Goal: Download file/media

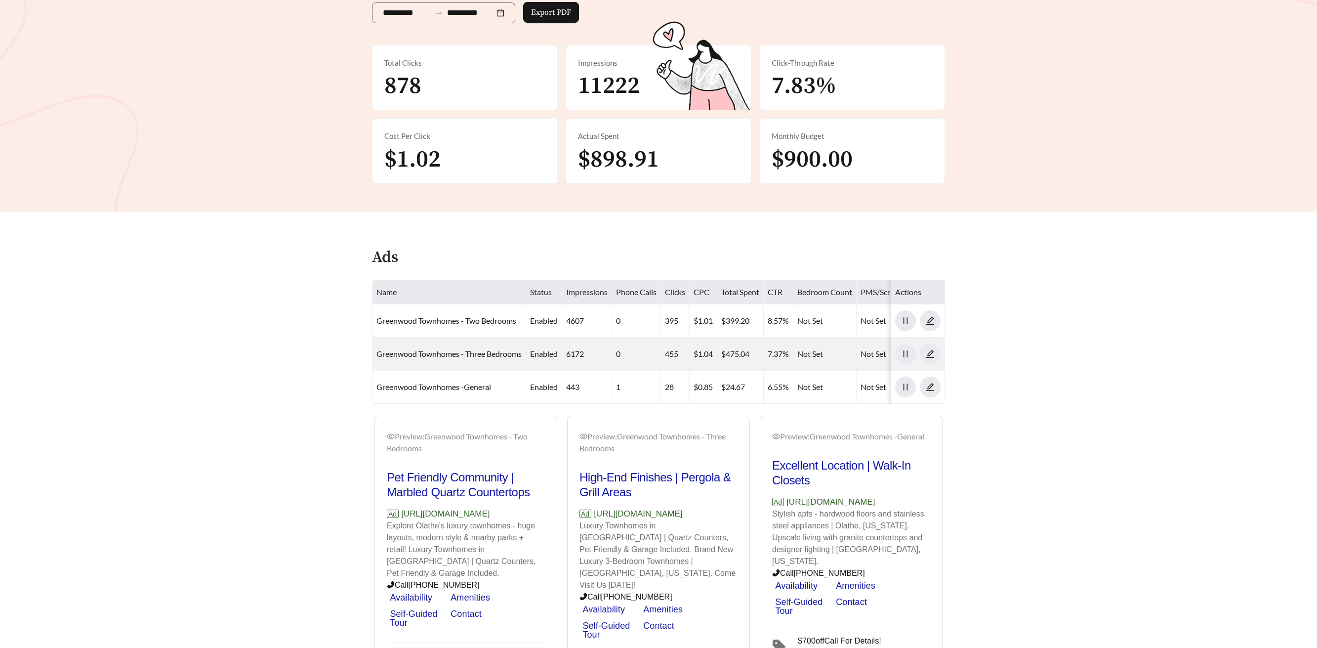
scroll to position [280, 0]
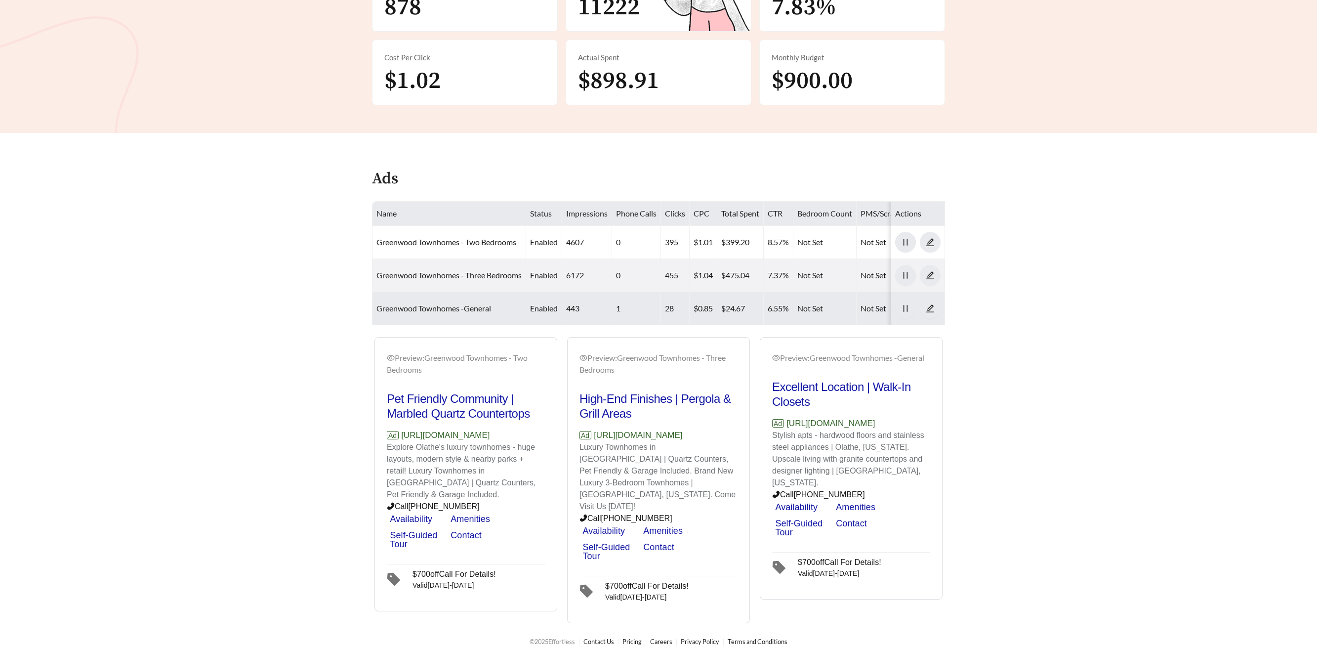
click at [437, 309] on link "Greenwood Townhomes -General" at bounding box center [433, 307] width 115 height 9
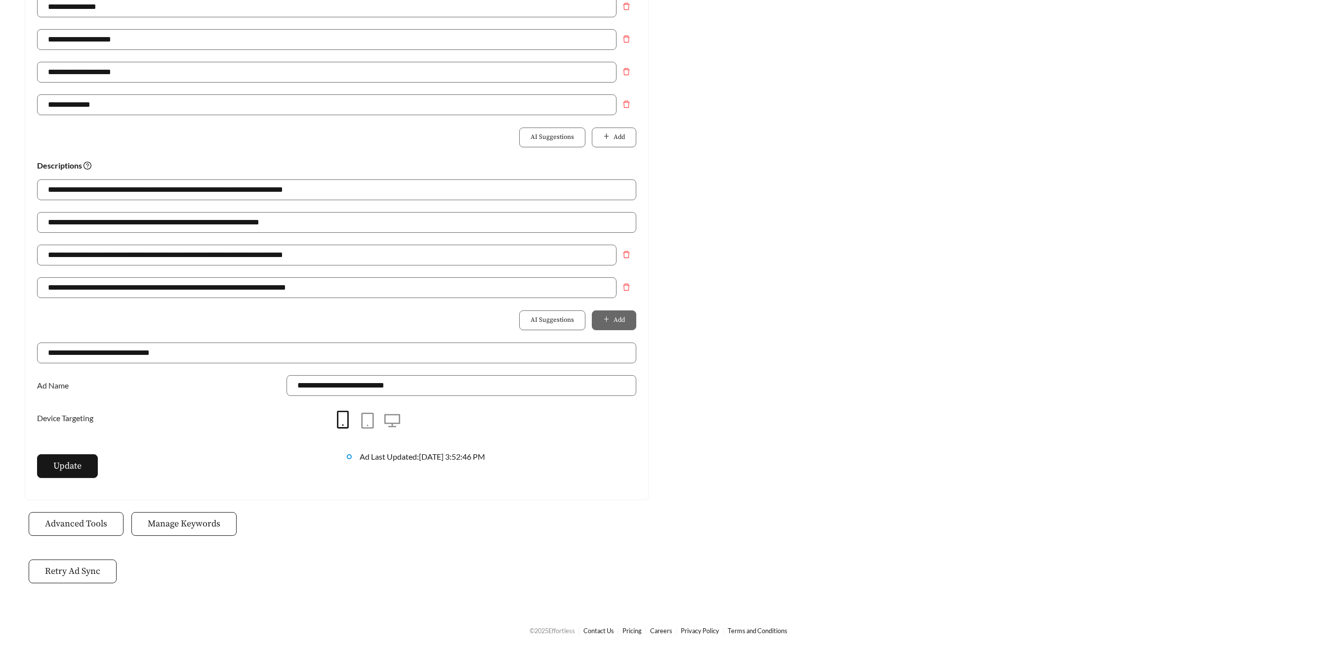
scroll to position [280, 0]
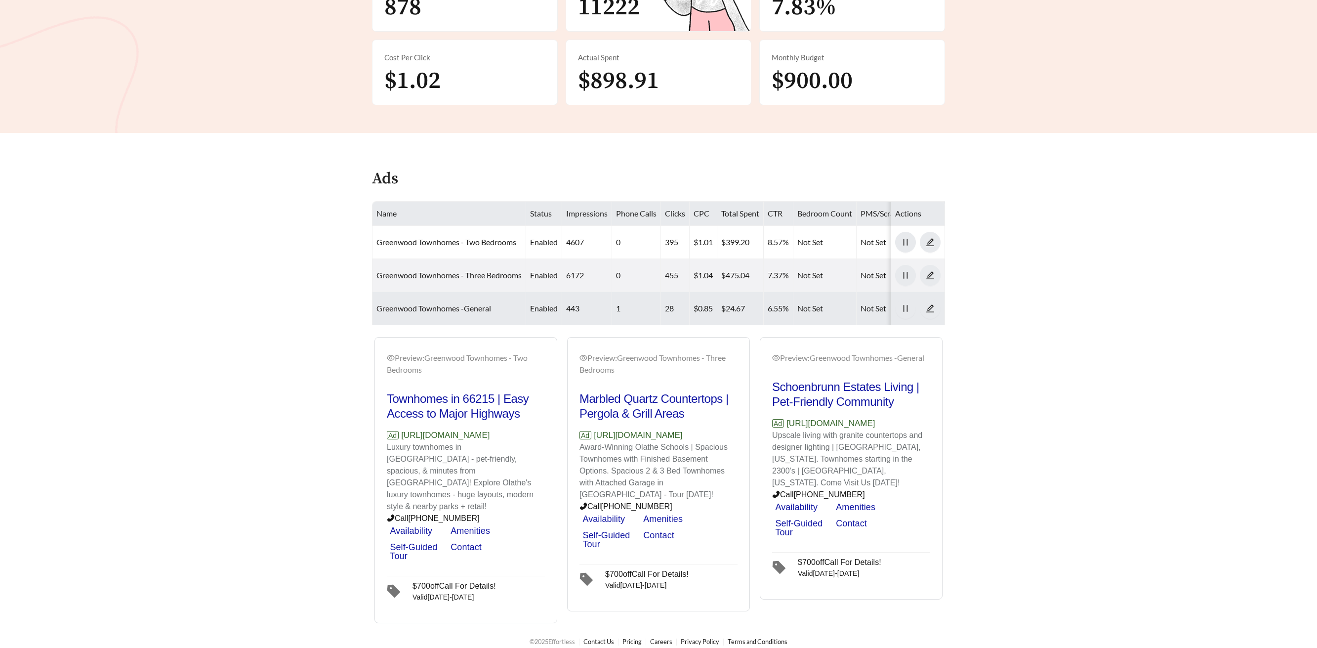
click at [451, 309] on link "Greenwood Townhomes -General" at bounding box center [433, 307] width 115 height 9
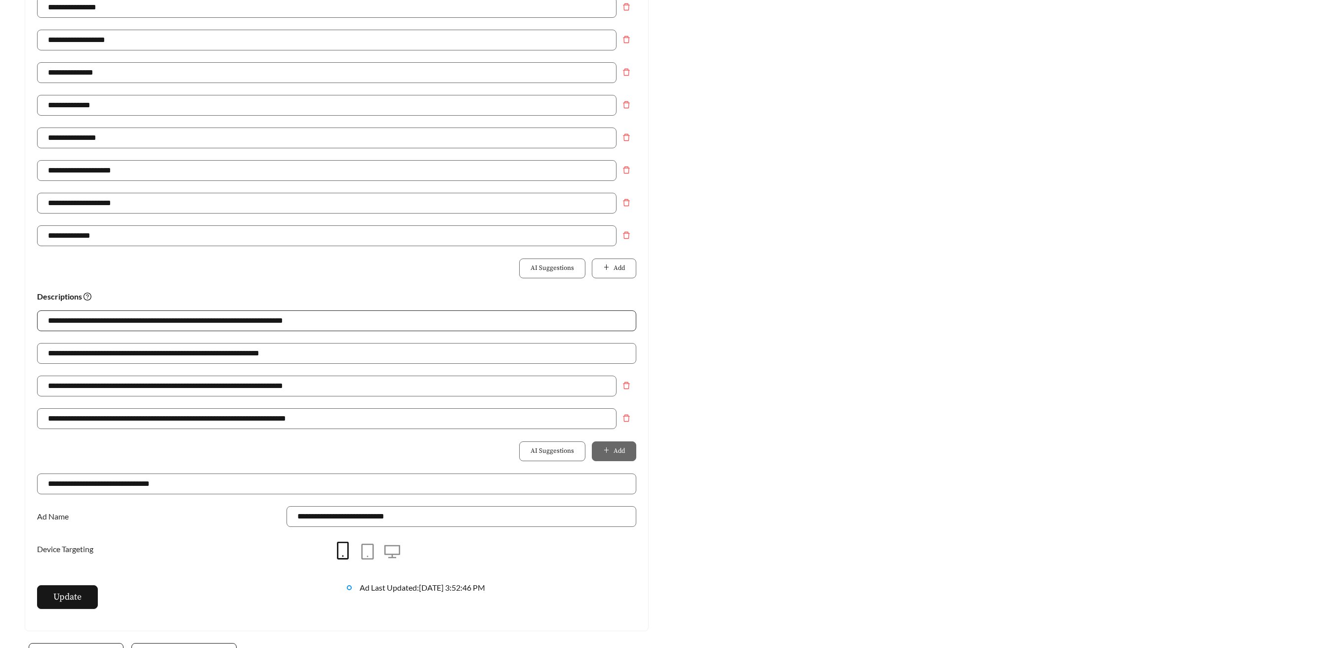
scroll to position [402, 0]
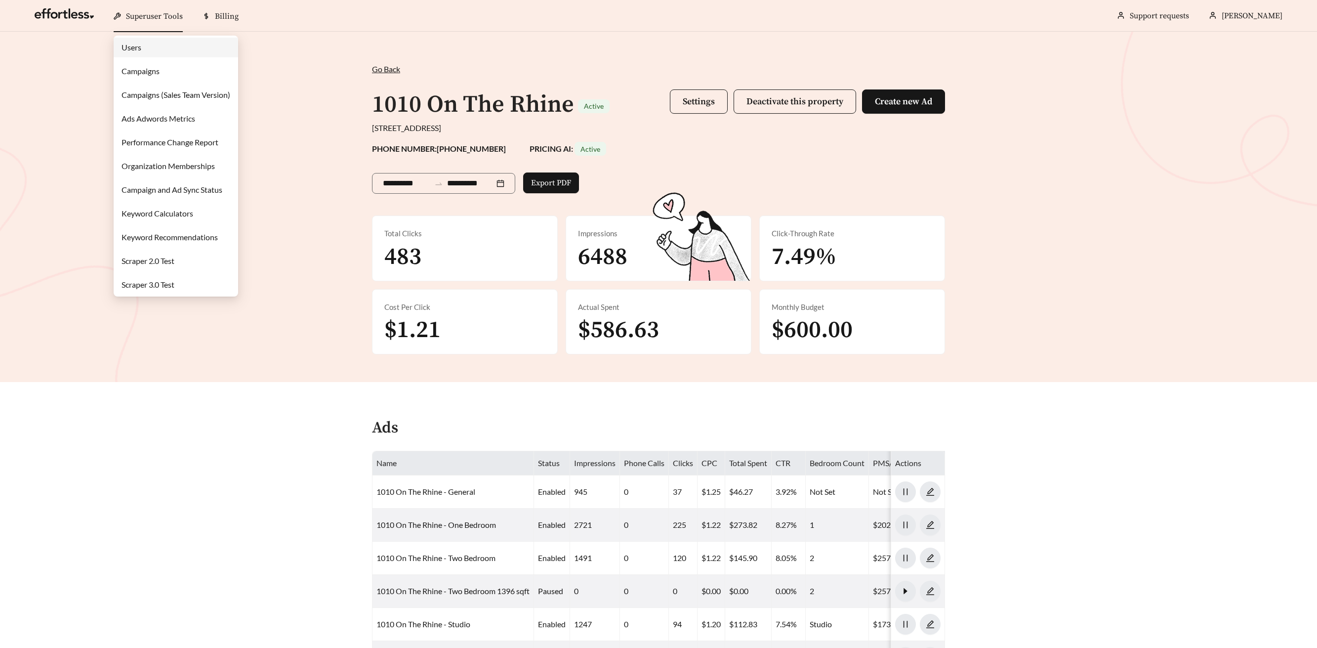
click at [157, 18] on span "Superuser Tools" at bounding box center [154, 16] width 57 height 10
click at [145, 68] on link "Campaigns" at bounding box center [141, 70] width 38 height 9
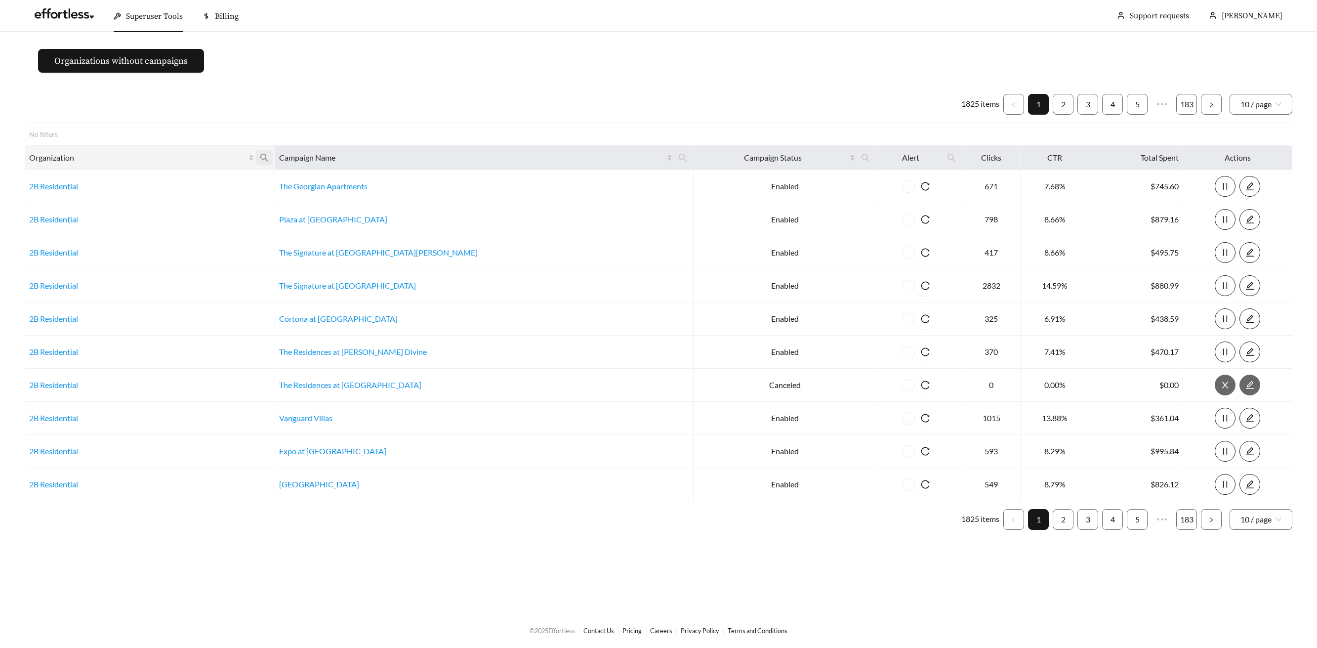
click at [269, 157] on icon "search" at bounding box center [264, 157] width 9 height 9
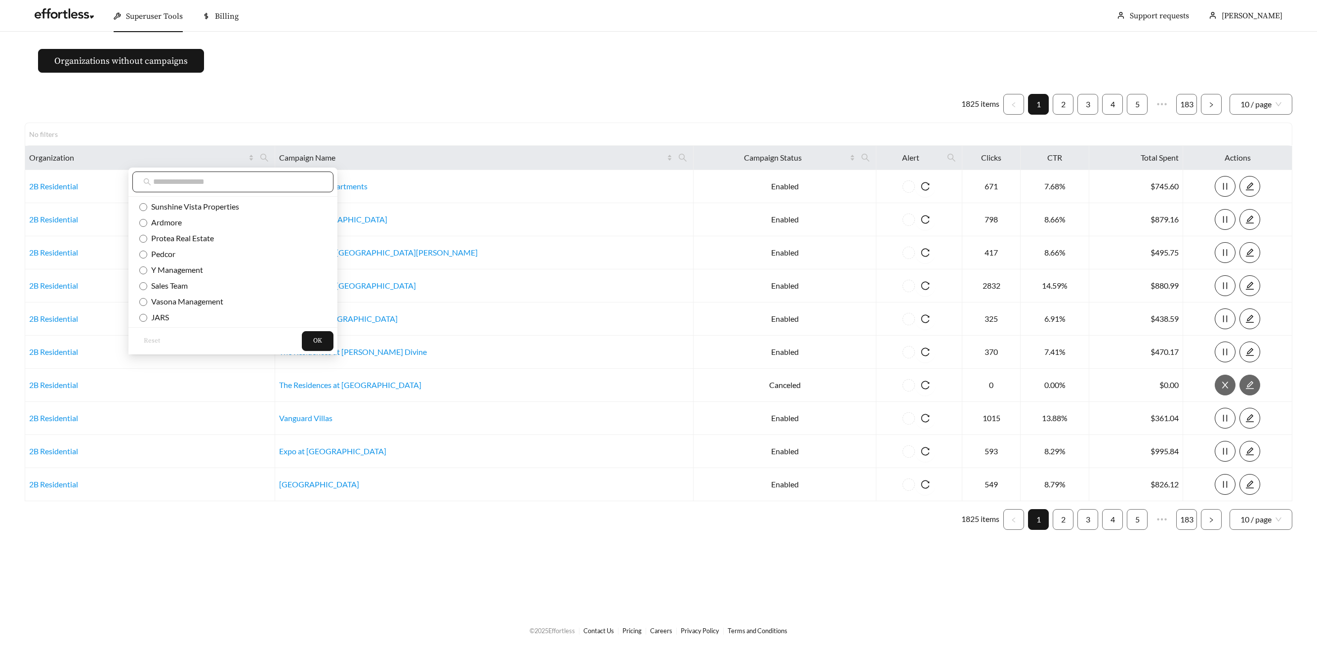
click at [259, 189] on span at bounding box center [232, 181] width 201 height 21
click at [252, 177] on input "text" at bounding box center [237, 182] width 169 height 12
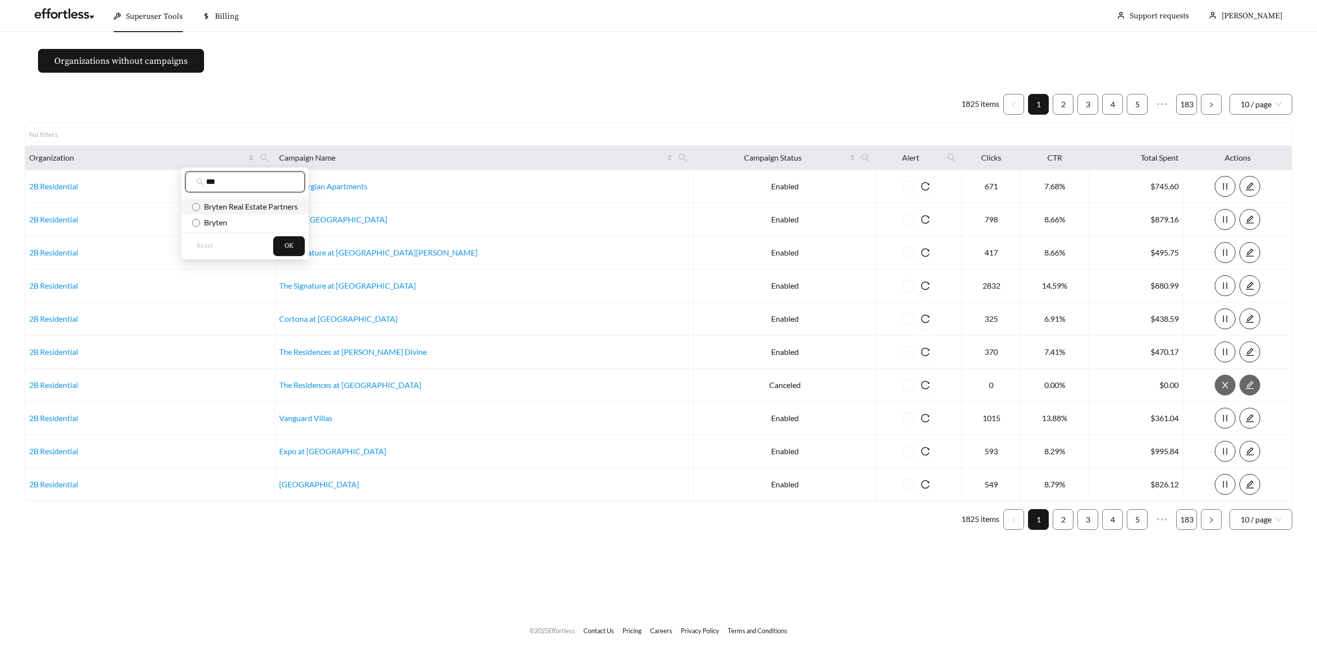
type input "***"
click at [259, 207] on span "Bryten Real Estate Partners" at bounding box center [249, 206] width 98 height 9
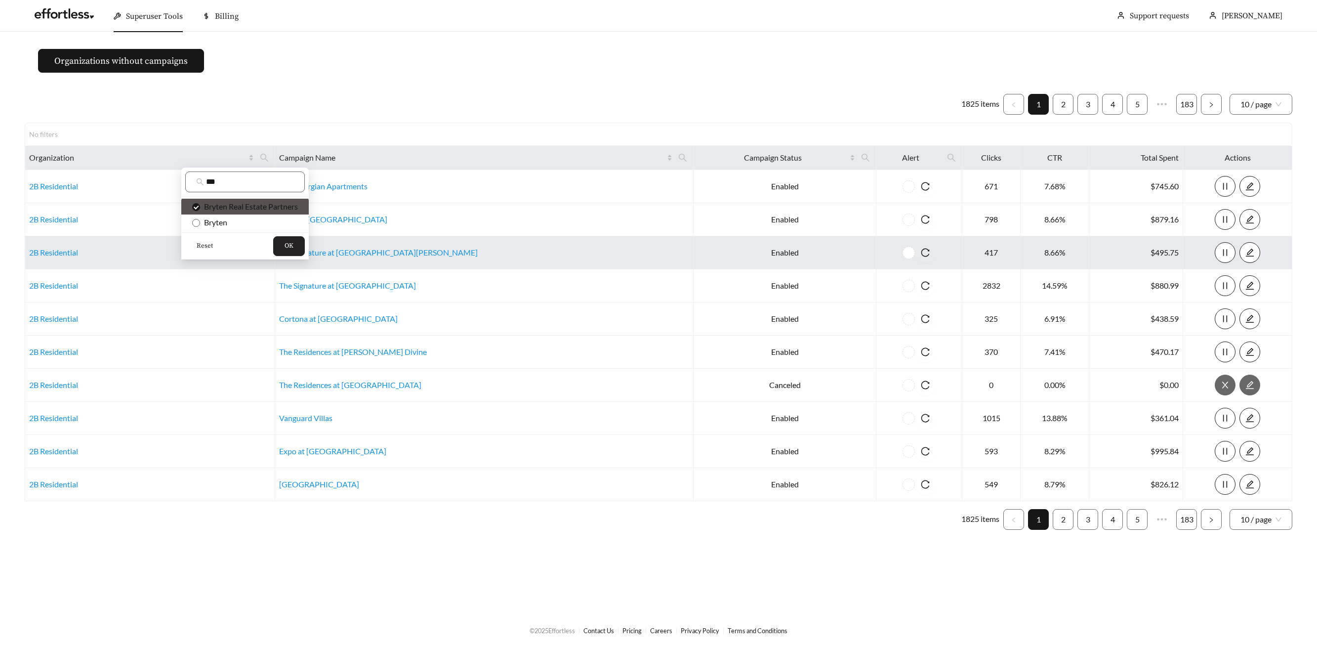
click at [282, 242] on button "OK" at bounding box center [289, 246] width 32 height 20
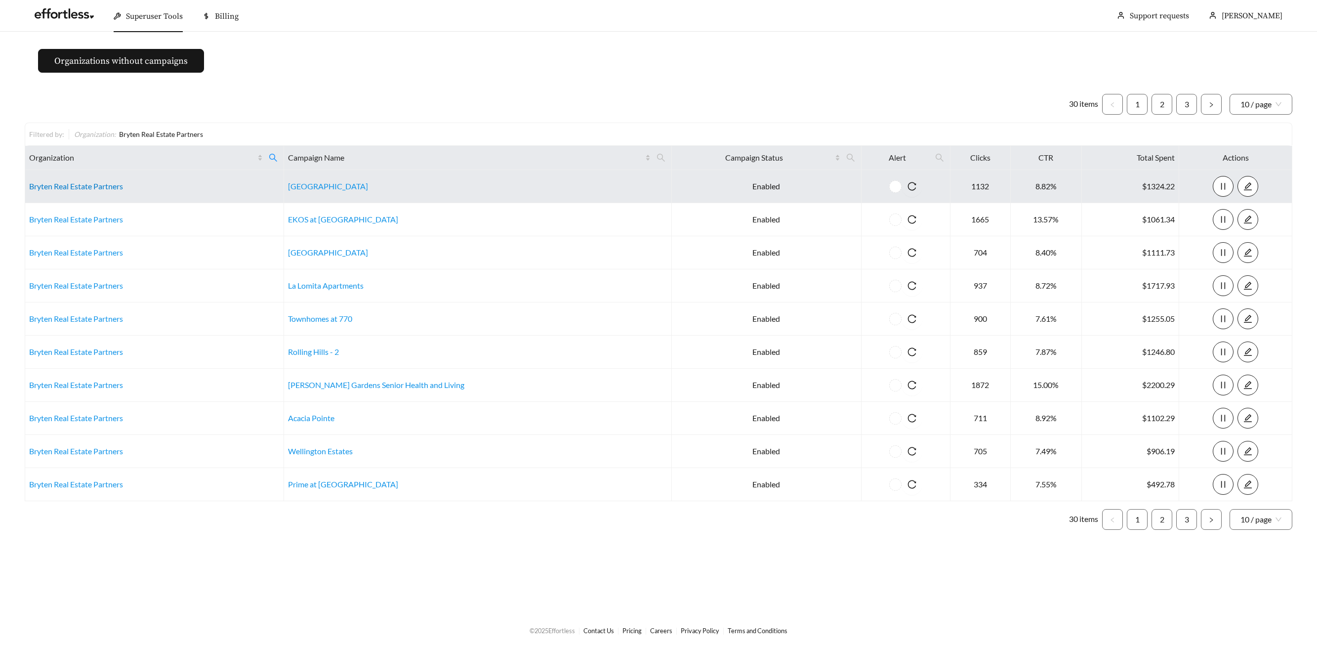
click at [70, 188] on link "Bryten Real Estate Partners" at bounding box center [76, 185] width 94 height 9
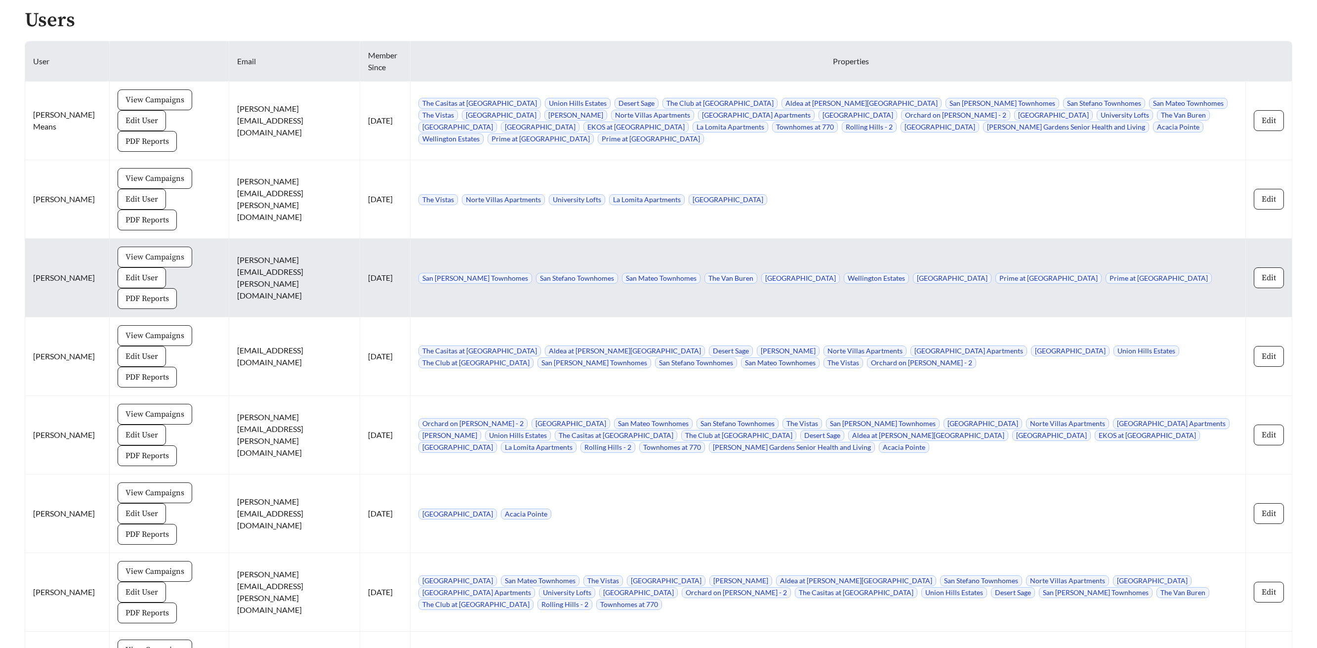
scroll to position [1233, 0]
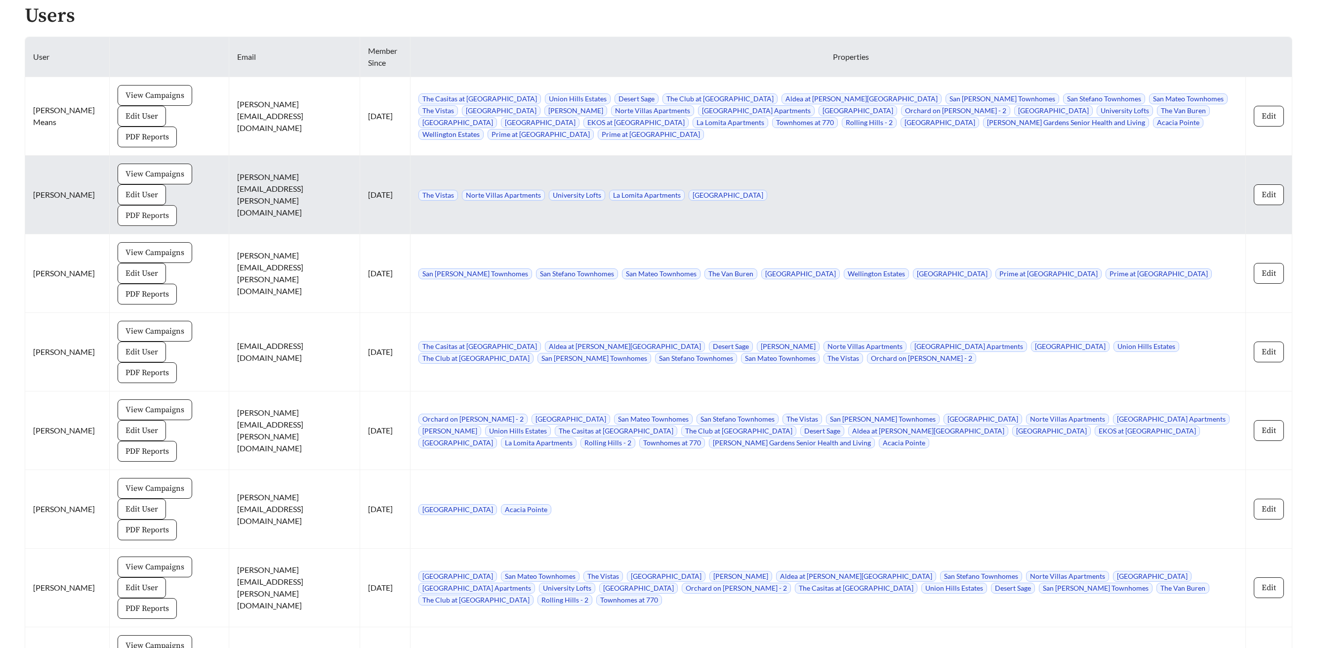
click at [169, 209] on span "PDF Reports" at bounding box center [146, 215] width 43 height 12
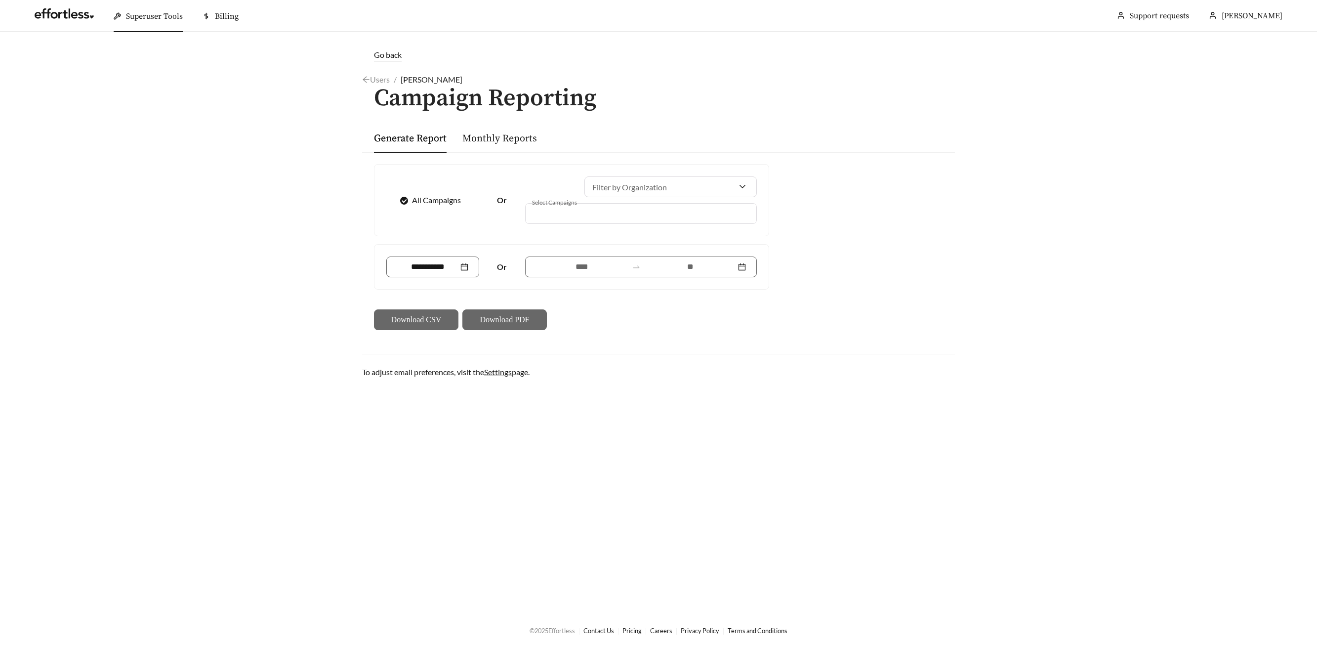
click at [394, 200] on div "All Campaigns" at bounding box center [432, 200] width 93 height 12
click at [744, 185] on div at bounding box center [670, 186] width 172 height 21
click at [697, 209] on div at bounding box center [634, 213] width 209 height 13
click at [410, 202] on span "All Campaigns" at bounding box center [436, 200] width 57 height 12
click at [543, 220] on div at bounding box center [641, 213] width 232 height 21
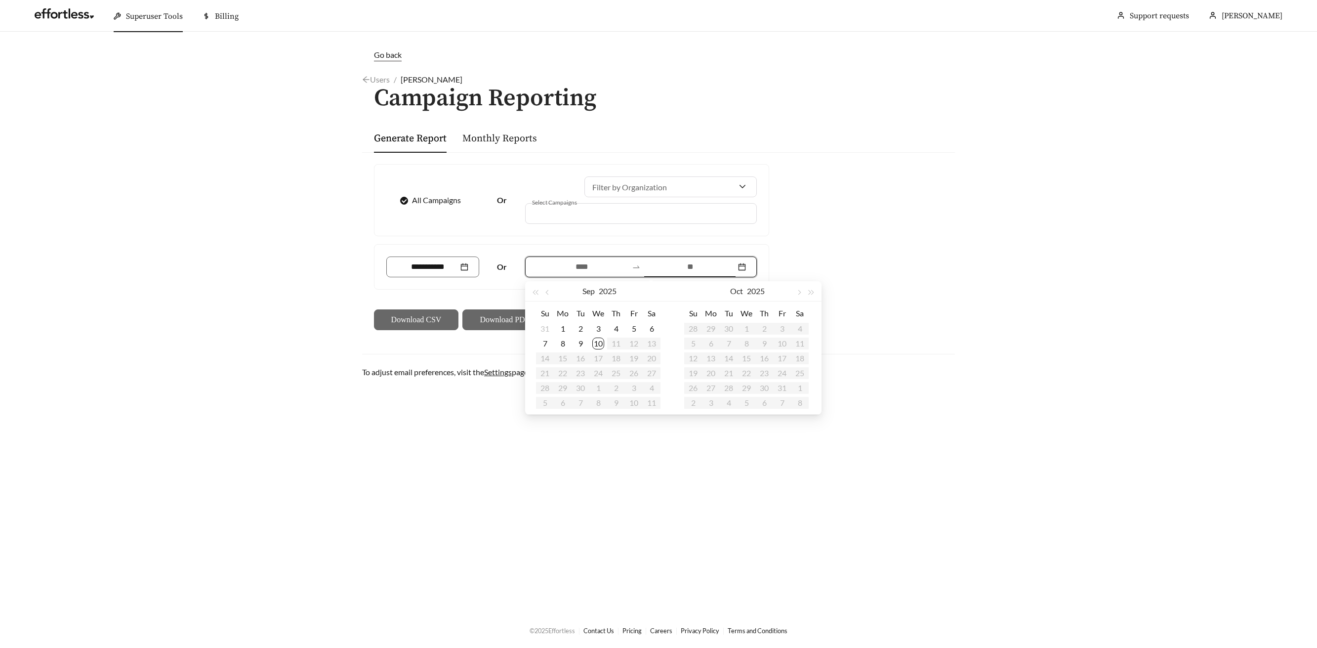
click at [668, 268] on input at bounding box center [690, 267] width 91 height 12
type input "**********"
click at [598, 341] on div "10" at bounding box center [598, 343] width 12 height 12
type input "**********"
click at [548, 291] on span "button" at bounding box center [547, 292] width 5 height 5
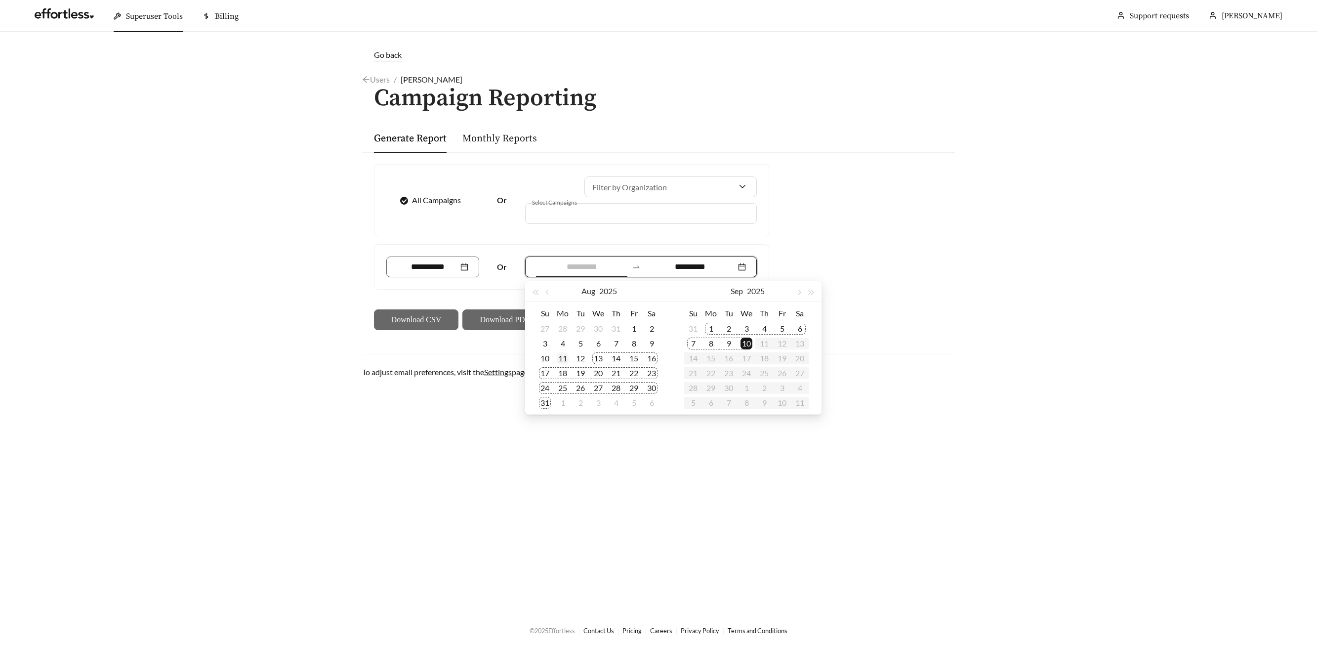
type input "**********"
click at [562, 356] on div "11" at bounding box center [563, 358] width 12 height 12
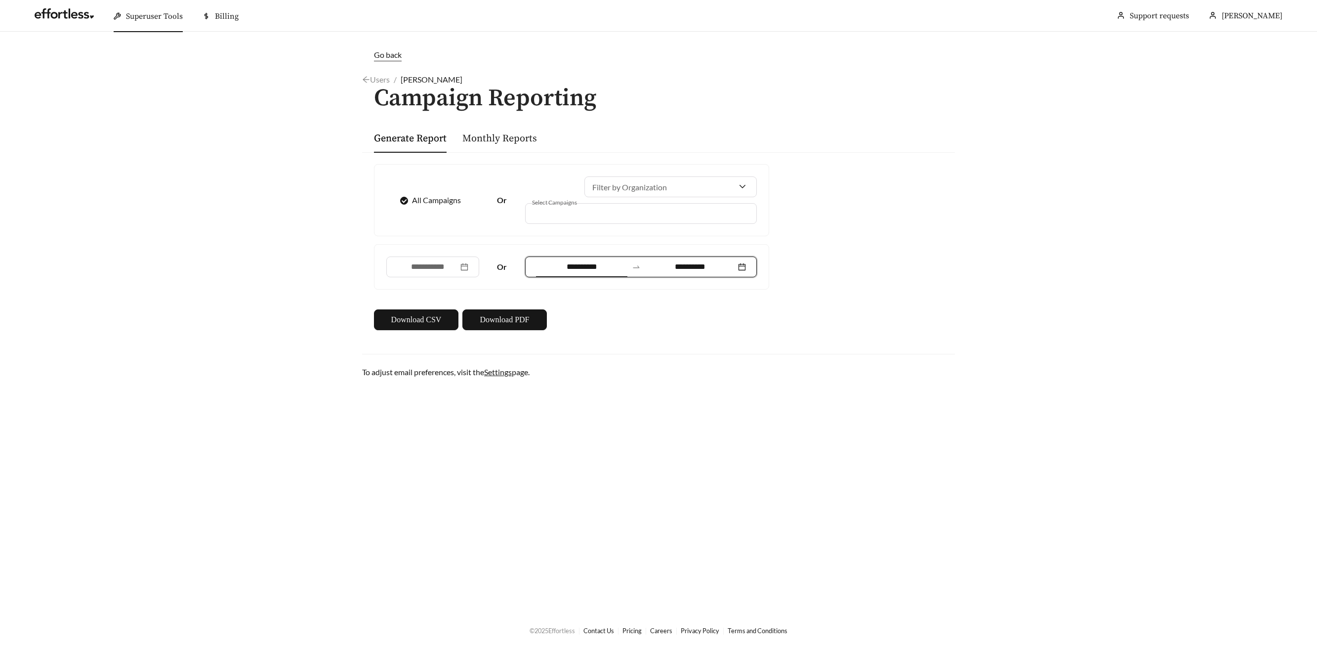
click at [565, 213] on div at bounding box center [634, 213] width 209 height 13
click at [559, 213] on div at bounding box center [634, 213] width 209 height 13
click at [492, 140] on link "Monthly Reports" at bounding box center [499, 138] width 75 height 12
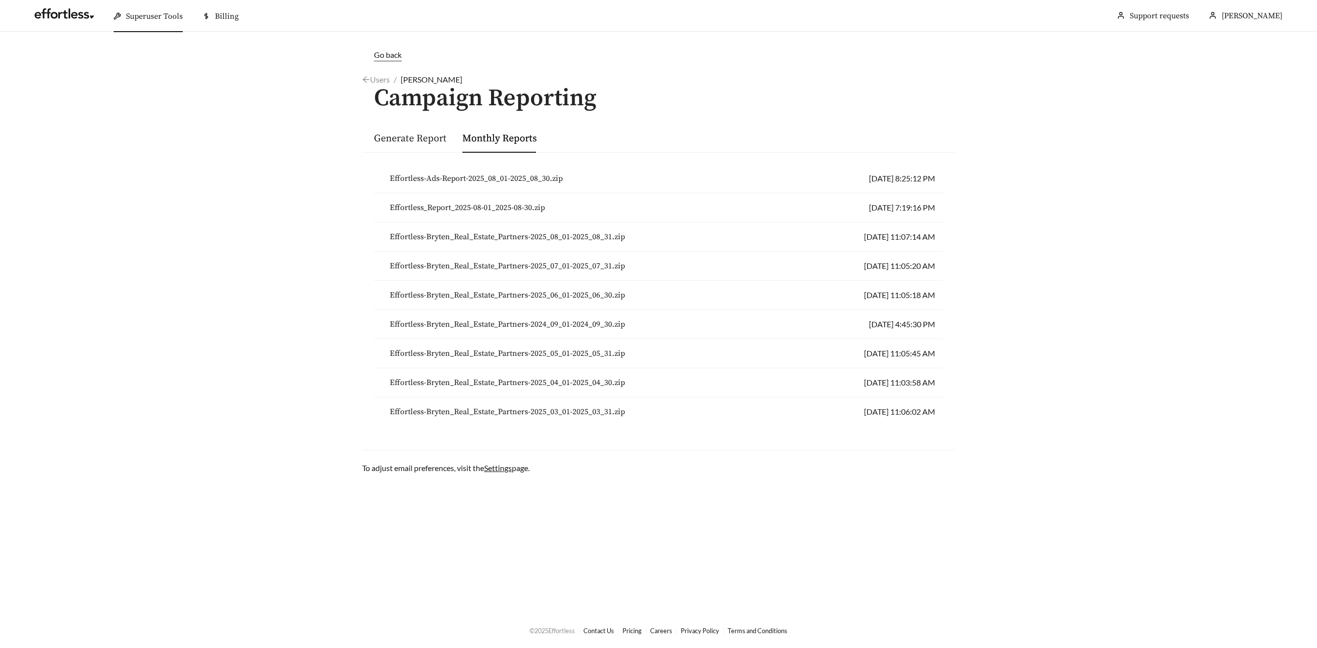
click at [396, 139] on link "Generate Report" at bounding box center [410, 138] width 73 height 12
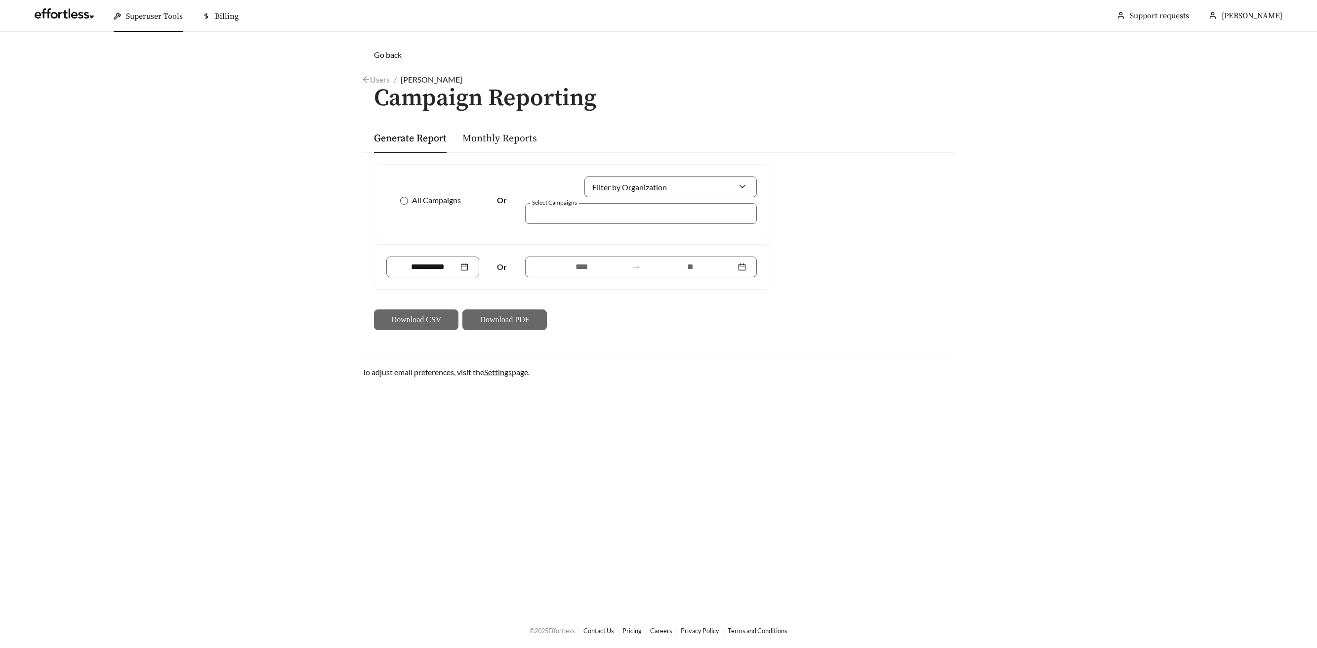
click at [409, 202] on span "All Campaigns" at bounding box center [436, 200] width 57 height 12
click at [563, 214] on div at bounding box center [634, 213] width 209 height 13
click at [414, 201] on span "All Campaigns" at bounding box center [436, 200] width 57 height 12
click at [582, 224] on div "All Campaigns Or Filter by Organization Select Campaigns" at bounding box center [572, 200] width 394 height 71
click at [575, 215] on div at bounding box center [634, 213] width 209 height 13
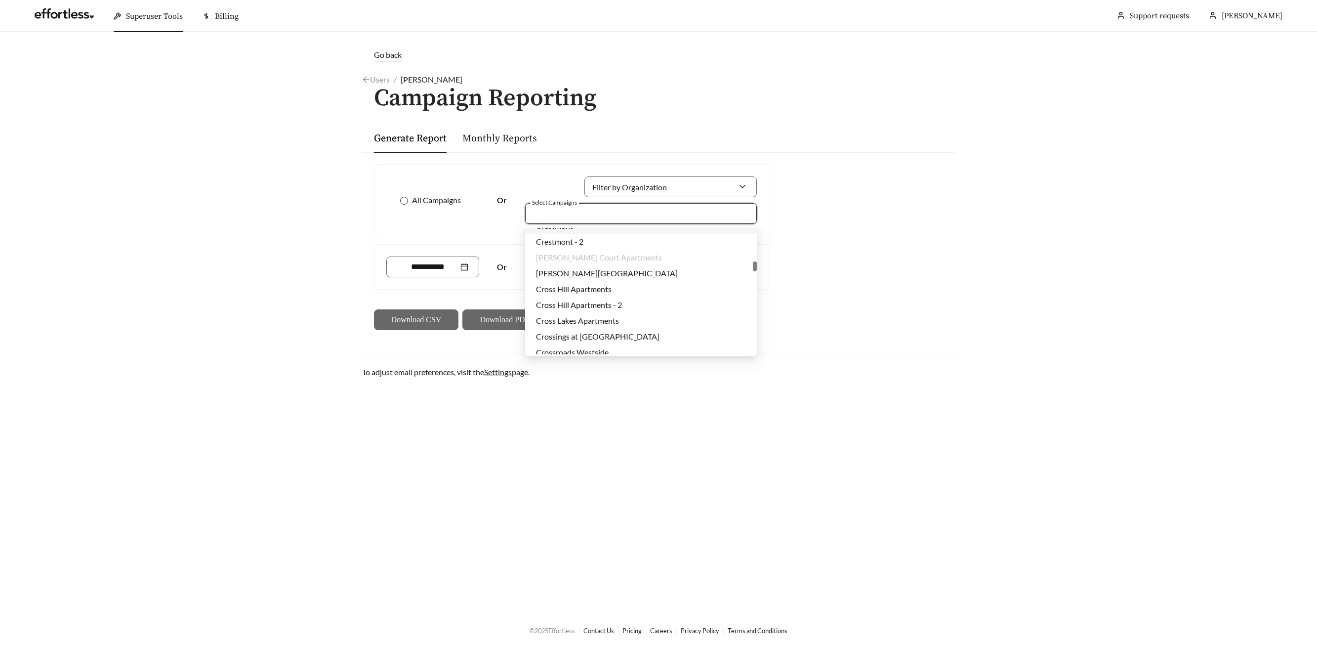
scroll to position [6652, 0]
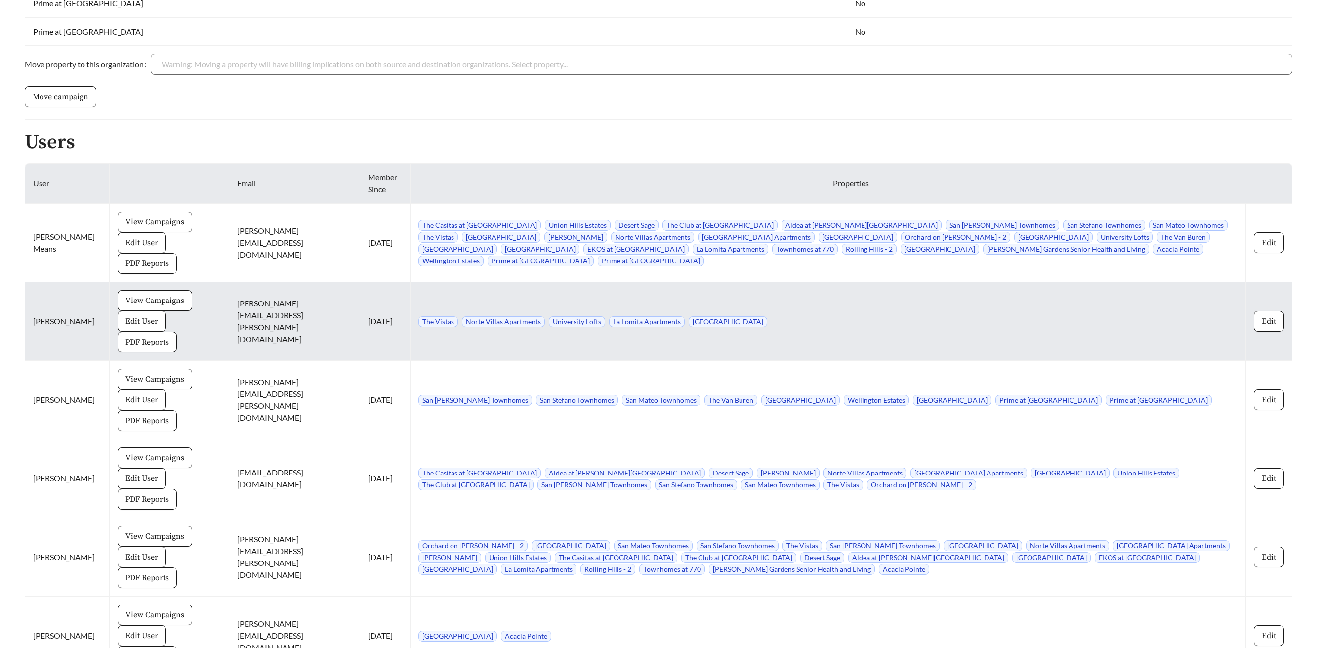
scroll to position [1086, 0]
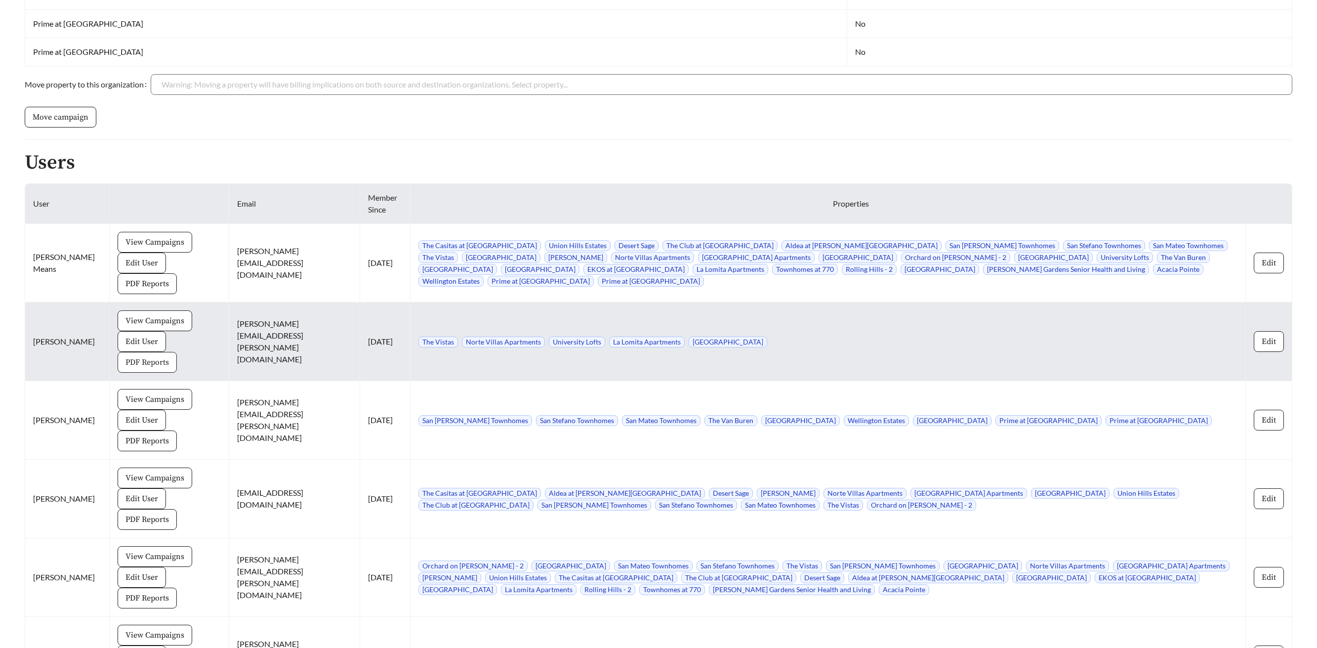
click at [165, 356] on span "PDF Reports" at bounding box center [146, 362] width 43 height 12
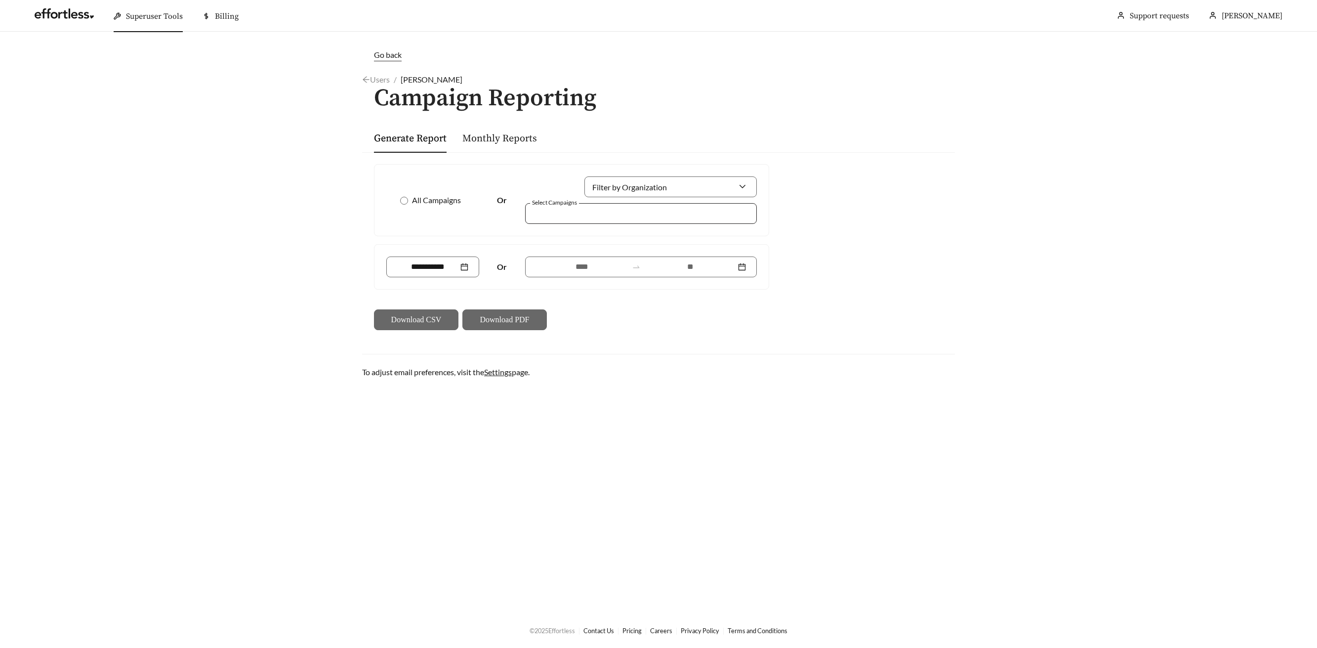
click at [546, 215] on div at bounding box center [634, 213] width 209 height 13
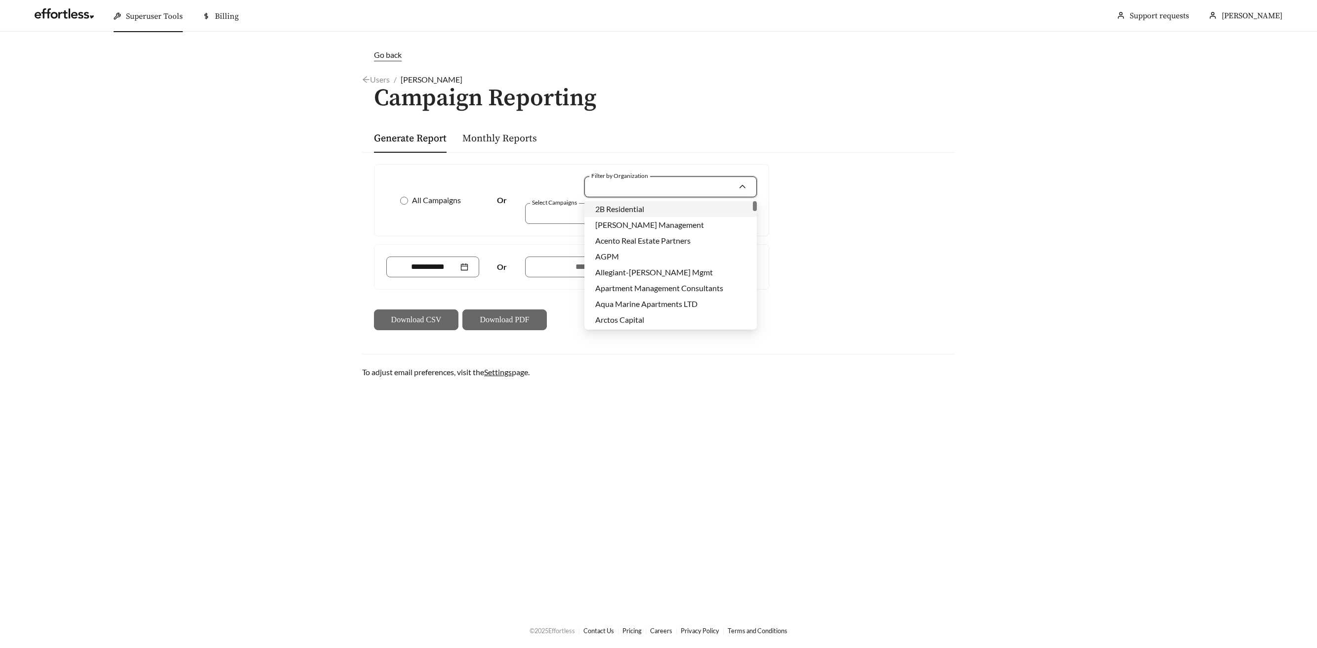
click at [649, 188] on input "Filter by Organization" at bounding box center [666, 187] width 143 height 20
click at [600, 246] on span "Bryten" at bounding box center [606, 245] width 23 height 9
click at [578, 216] on div at bounding box center [634, 213] width 209 height 13
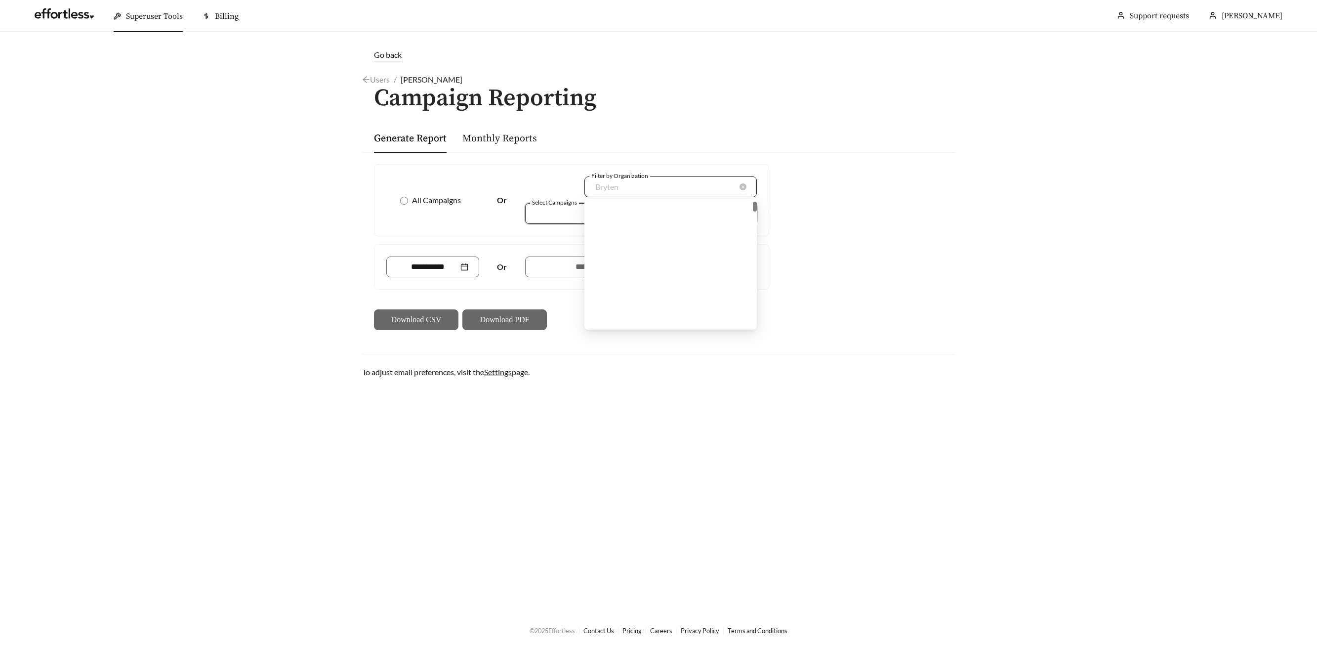
click at [641, 184] on div "Bryten" at bounding box center [665, 186] width 141 height 19
click at [615, 238] on div "Bryten" at bounding box center [670, 245] width 172 height 16
click at [620, 184] on div "Bryten" at bounding box center [665, 186] width 141 height 19
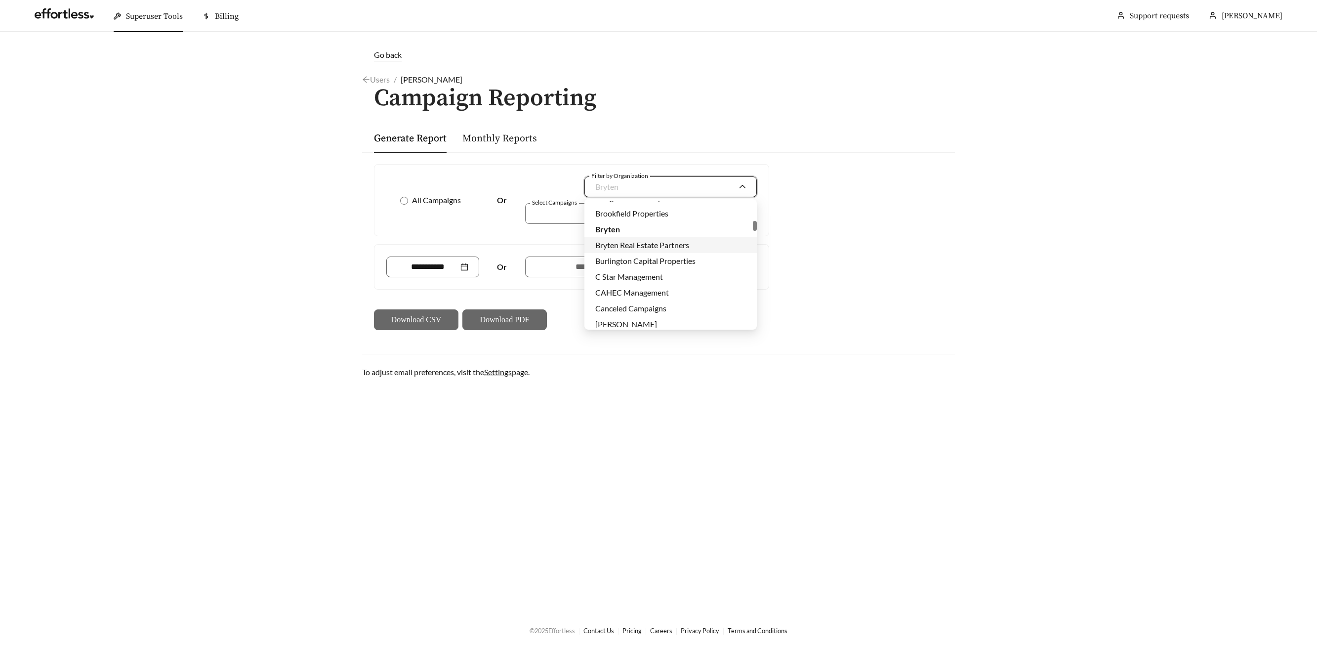
click at [629, 241] on span "Bryten Real Estate Partners" at bounding box center [642, 244] width 94 height 9
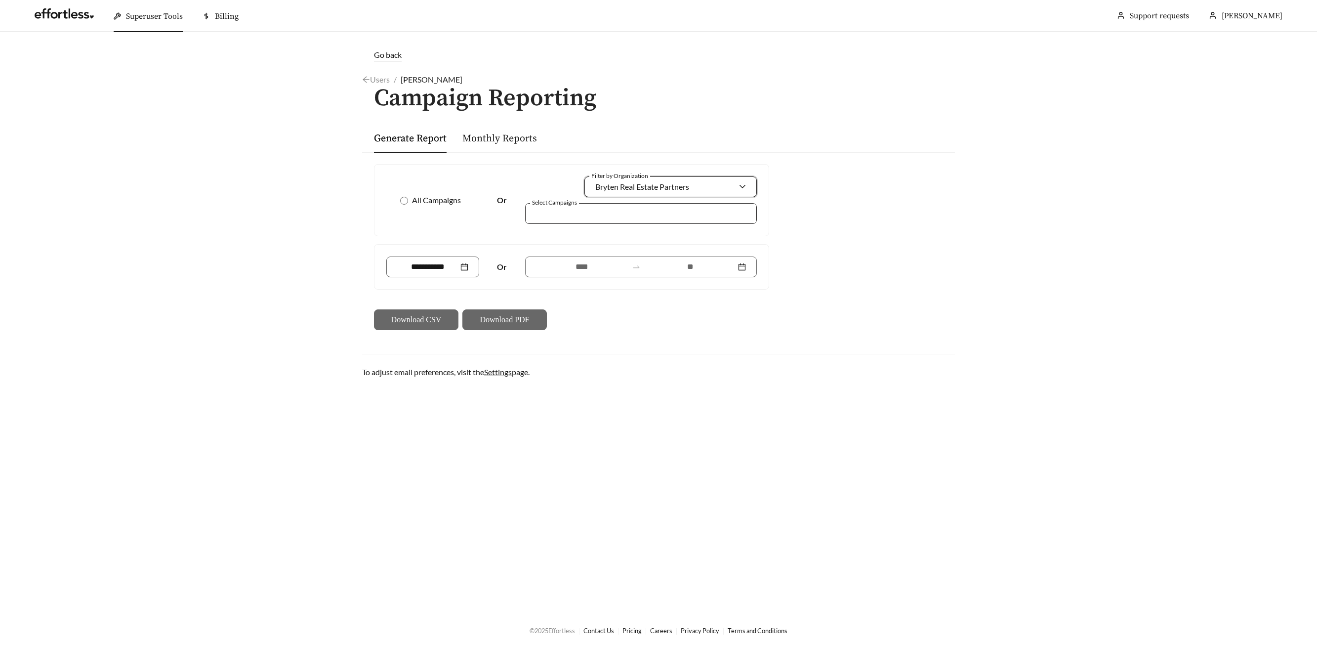
click at [582, 215] on div at bounding box center [634, 213] width 209 height 13
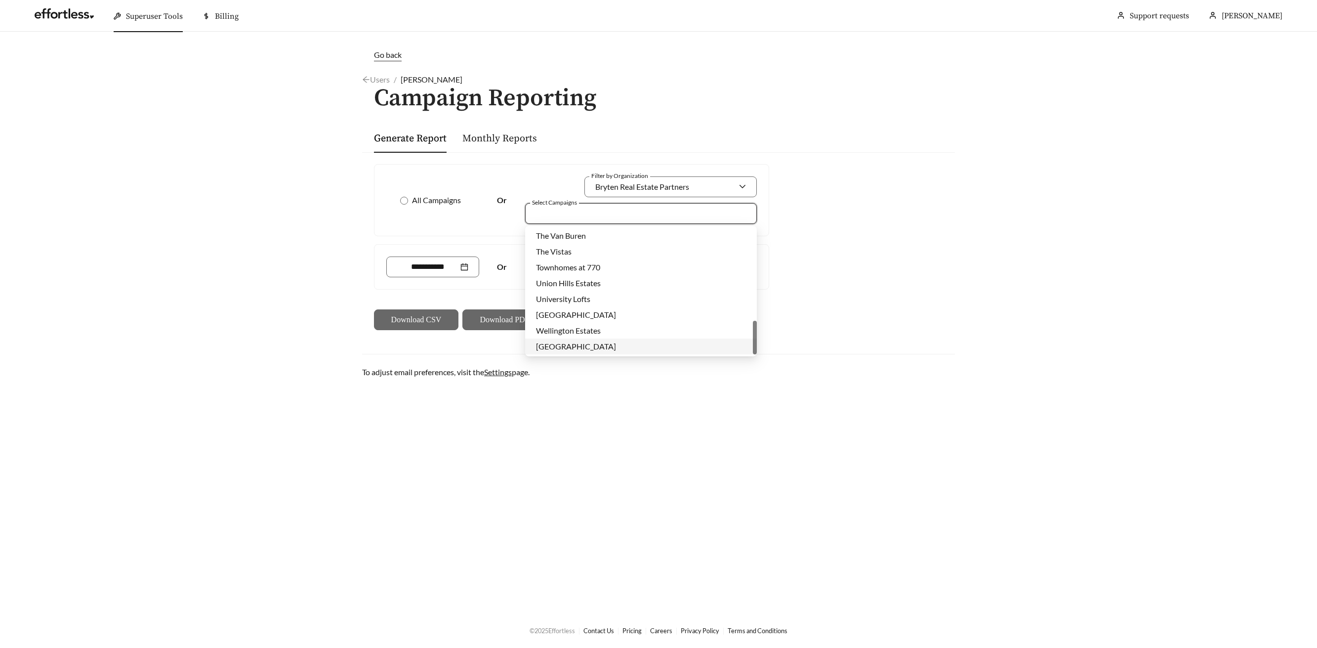
click at [586, 344] on span "[GEOGRAPHIC_DATA]" at bounding box center [576, 345] width 80 height 9
click at [584, 313] on span "University Lofts" at bounding box center [563, 314] width 54 height 9
drag, startPoint x: 563, startPoint y: 270, endPoint x: 577, endPoint y: 272, distance: 14.5
click at [562, 270] on span "The Vistas" at bounding box center [554, 266] width 36 height 9
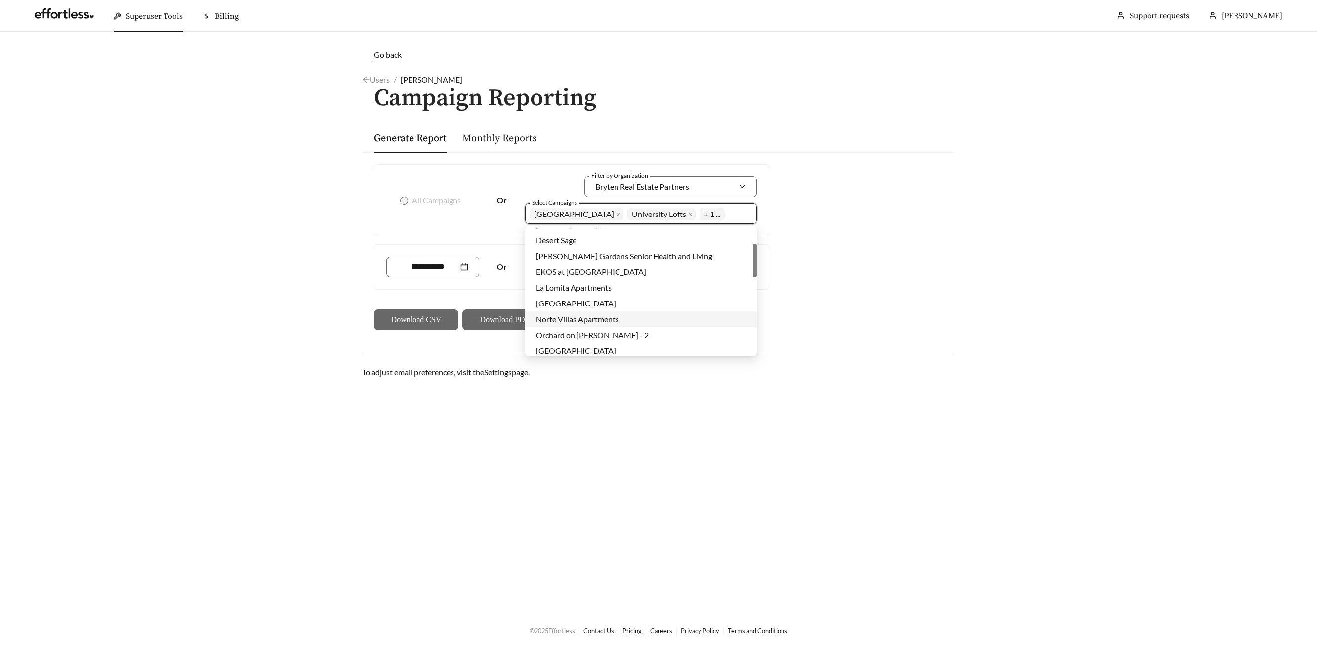
click at [588, 320] on span "Norte Villas Apartments" at bounding box center [577, 318] width 83 height 9
click at [470, 231] on div "All Campaigns Or Filter by Organization Bryten Real Estate Partners Select Camp…" at bounding box center [572, 200] width 394 height 71
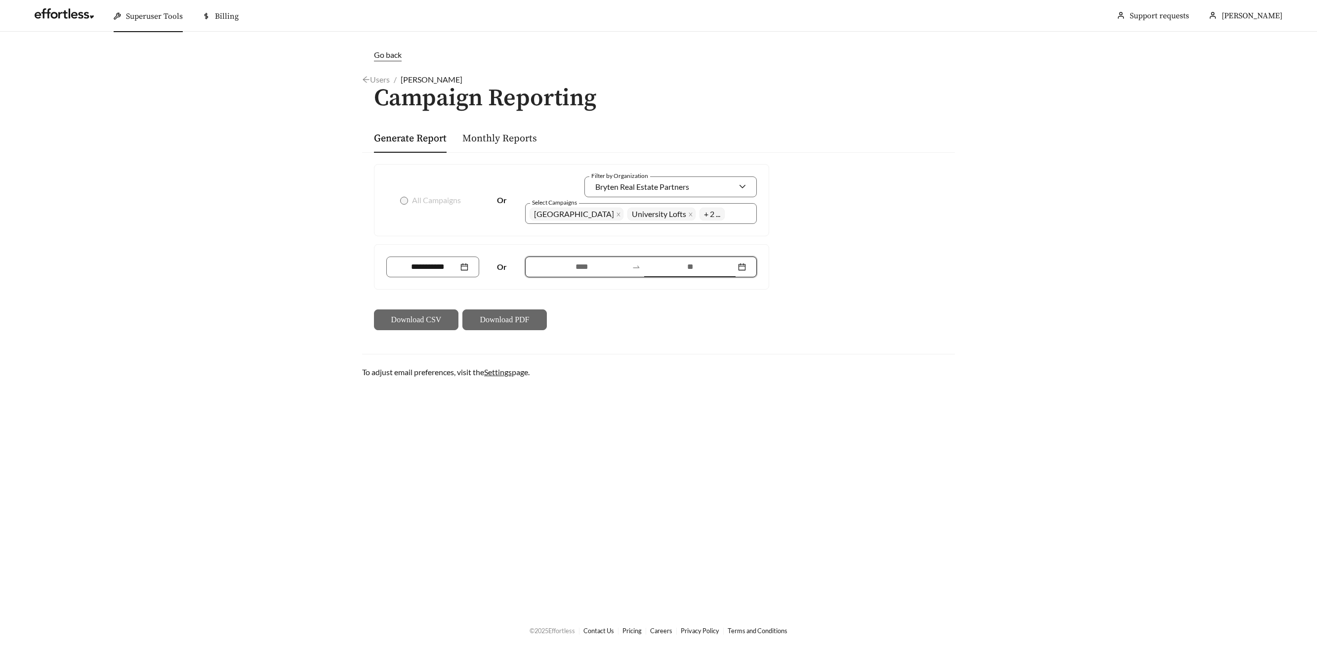
click at [704, 271] on input at bounding box center [690, 267] width 91 height 12
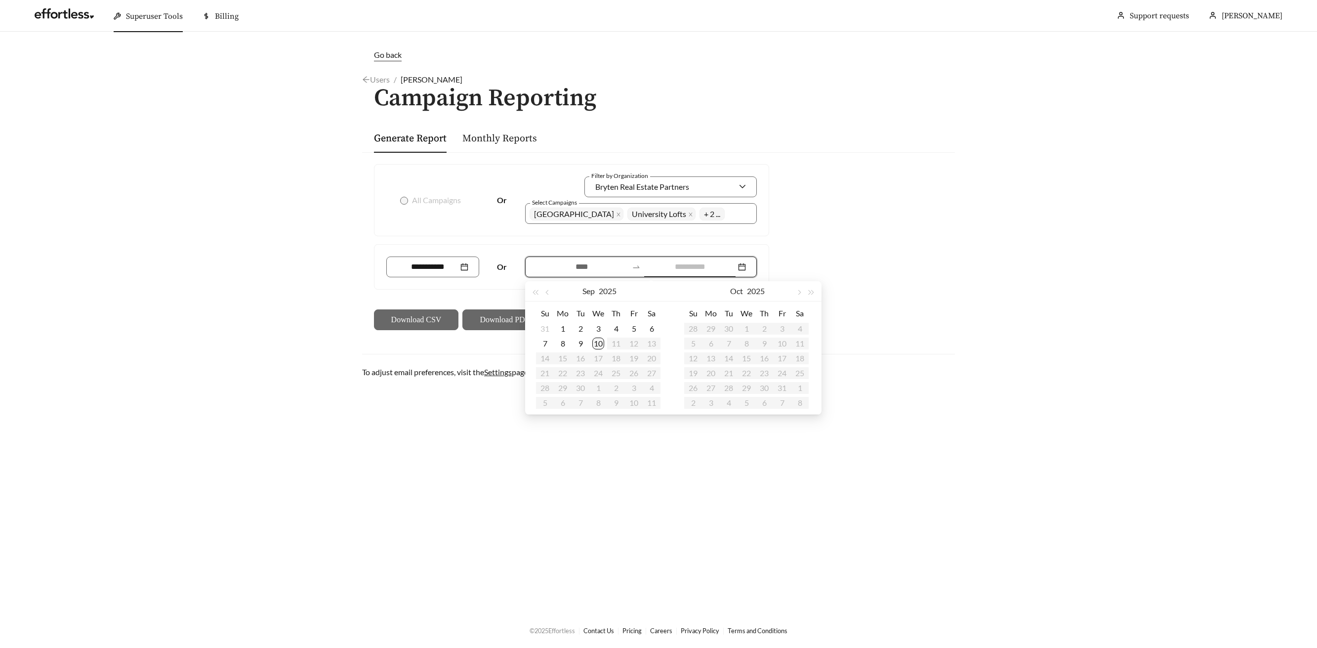
type input "**********"
drag, startPoint x: 598, startPoint y: 344, endPoint x: 619, endPoint y: 344, distance: 21.2
click at [597, 344] on div "10" at bounding box center [598, 343] width 12 height 12
type input "**********"
click at [547, 294] on span "button" at bounding box center [547, 292] width 5 height 5
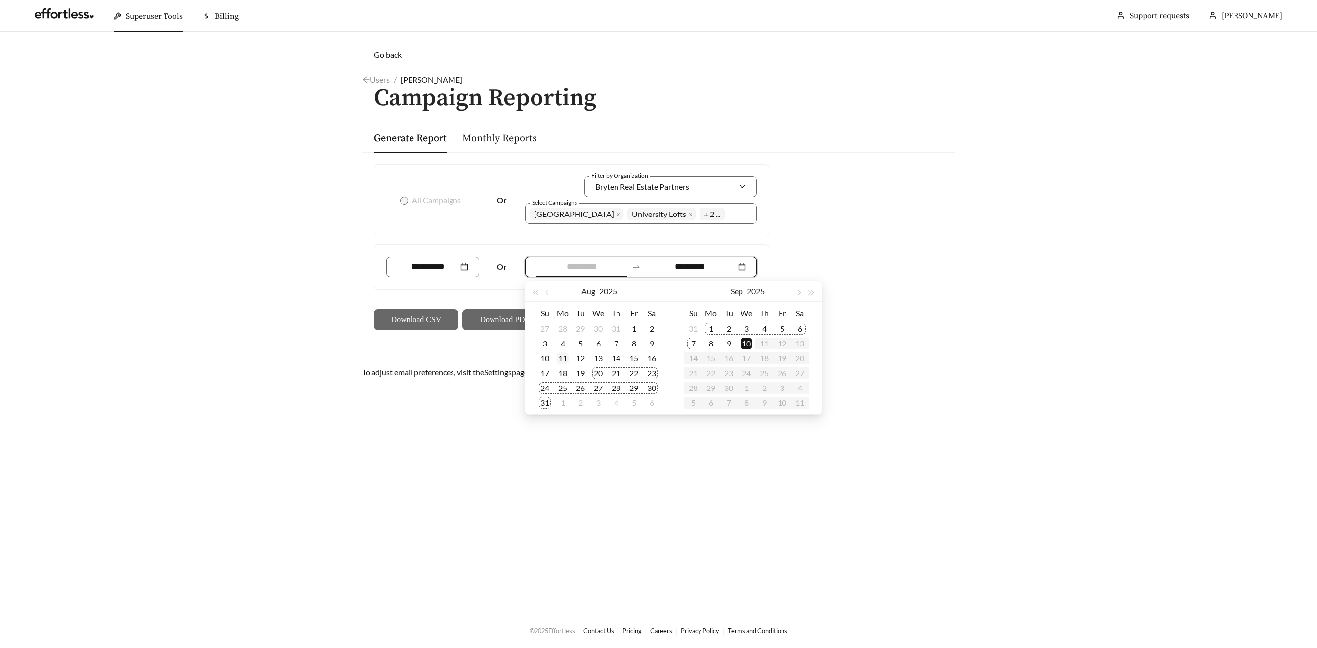
type input "**********"
click at [566, 357] on div "11" at bounding box center [563, 358] width 12 height 12
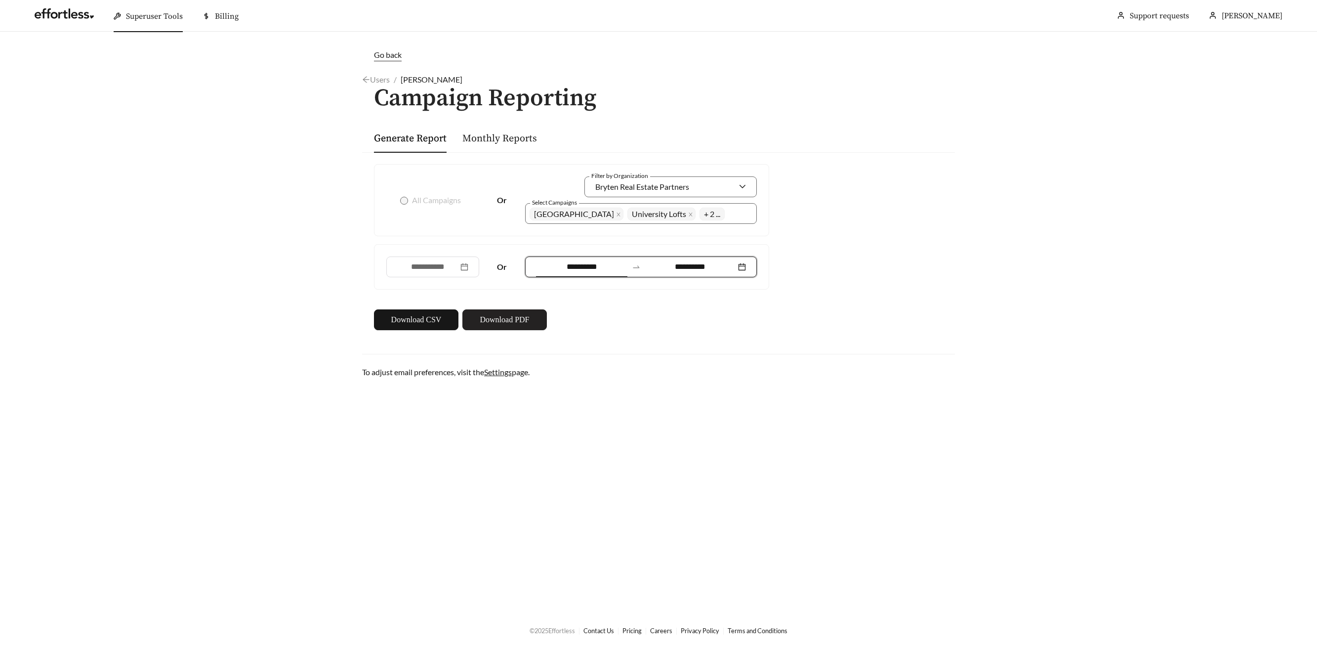
click at [496, 320] on span "Download PDF" at bounding box center [504, 320] width 49 height 12
click at [605, 217] on span "[GEOGRAPHIC_DATA]" at bounding box center [574, 213] width 80 height 9
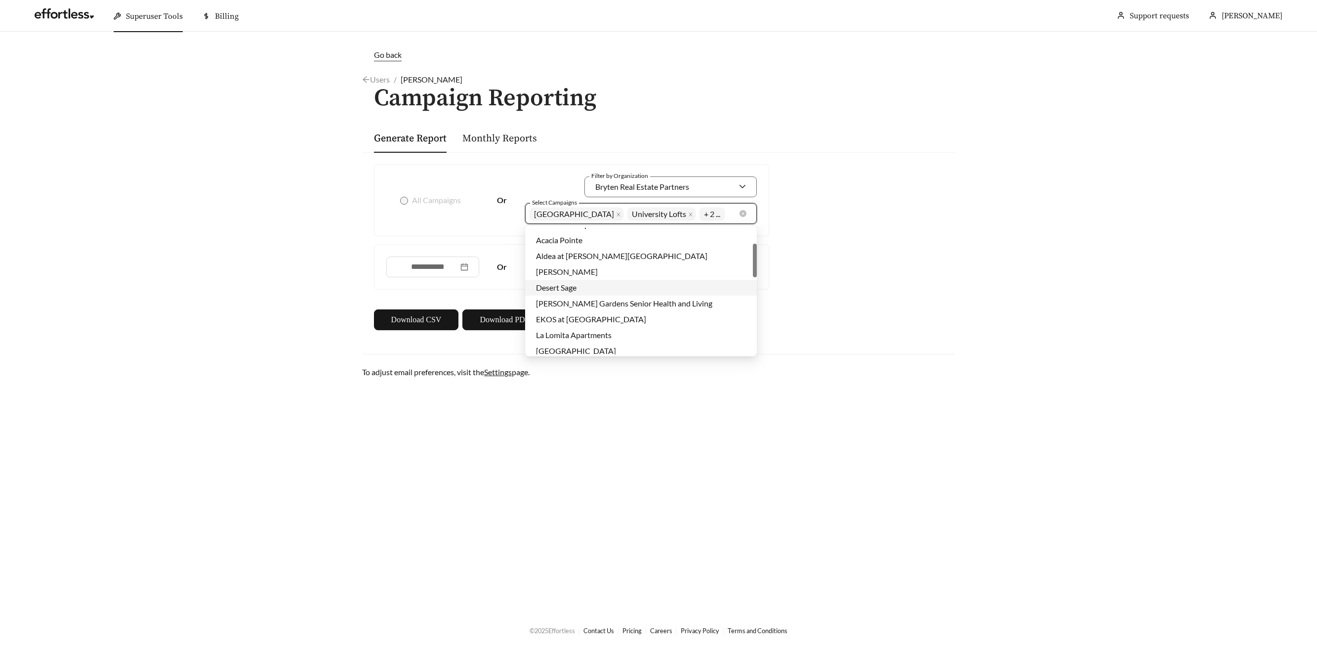
click at [617, 215] on icon "close" at bounding box center [618, 213] width 3 height 3
click at [612, 215] on span "The Vistas" at bounding box center [624, 213] width 36 height 9
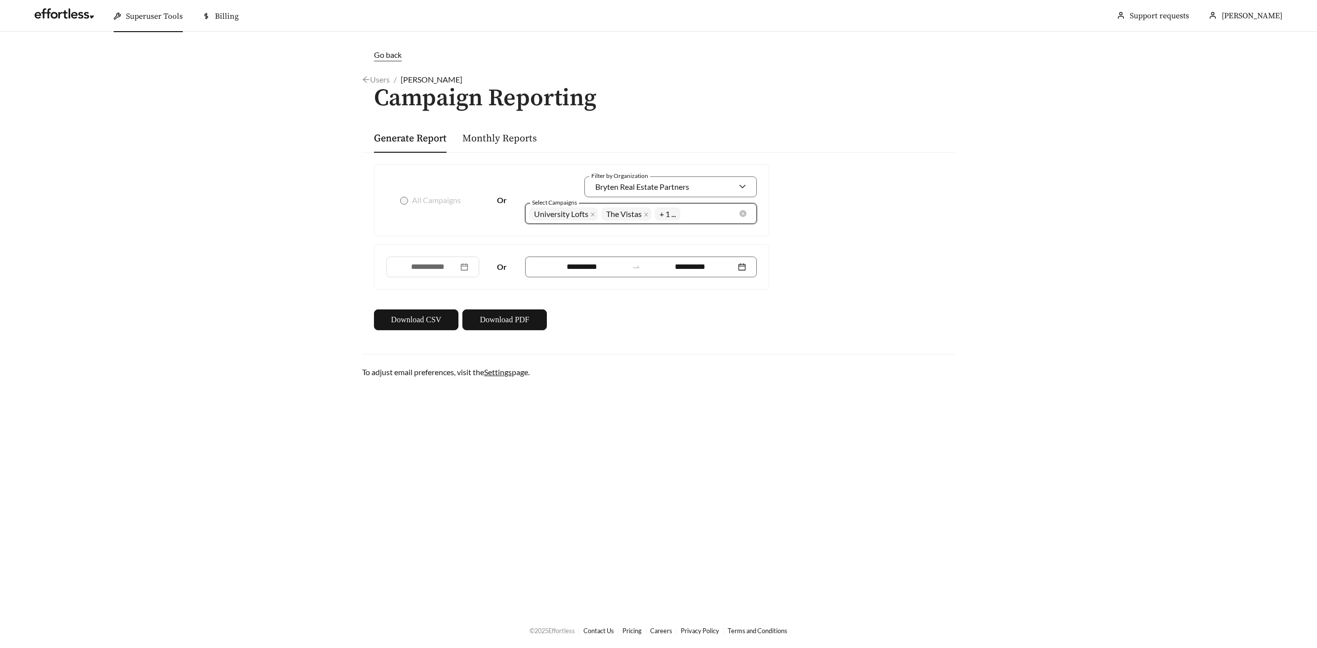
click at [594, 214] on icon "close" at bounding box center [592, 214] width 5 height 5
click at [594, 214] on span "Norte Villas Apartments" at bounding box center [628, 213] width 83 height 9
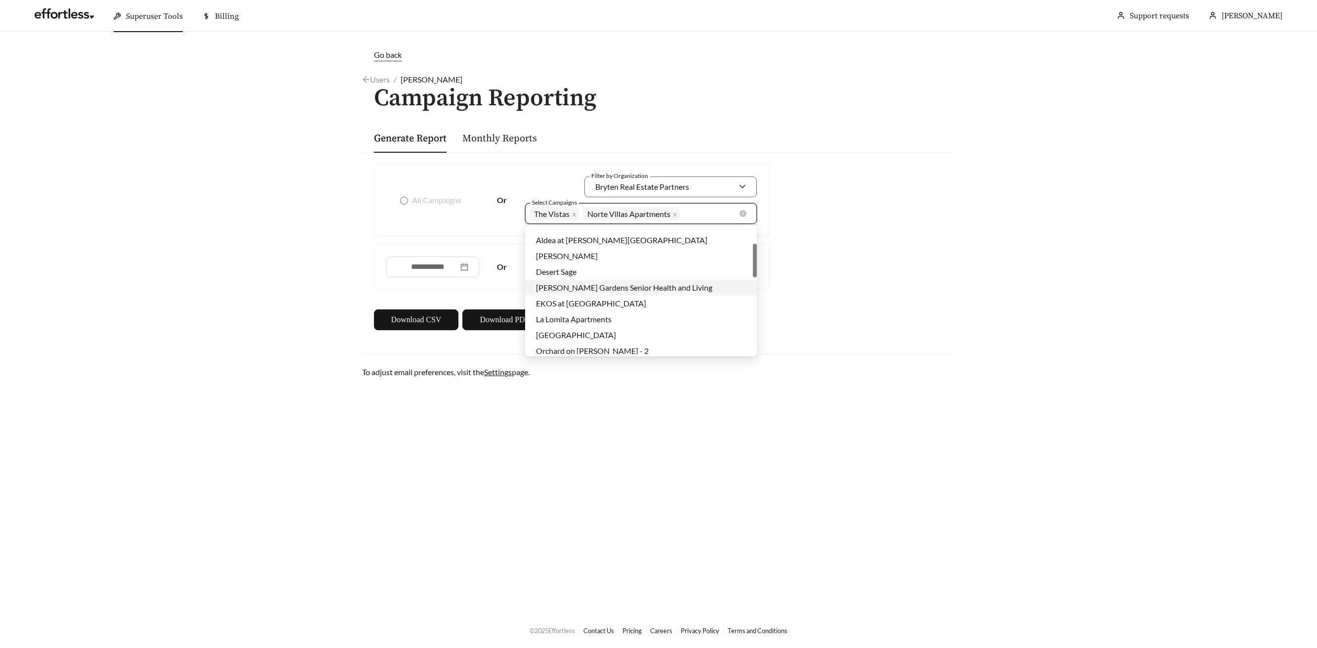
click at [572, 213] on icon "close" at bounding box center [574, 214] width 5 height 5
click at [624, 213] on icon "close" at bounding box center [621, 214] width 5 height 5
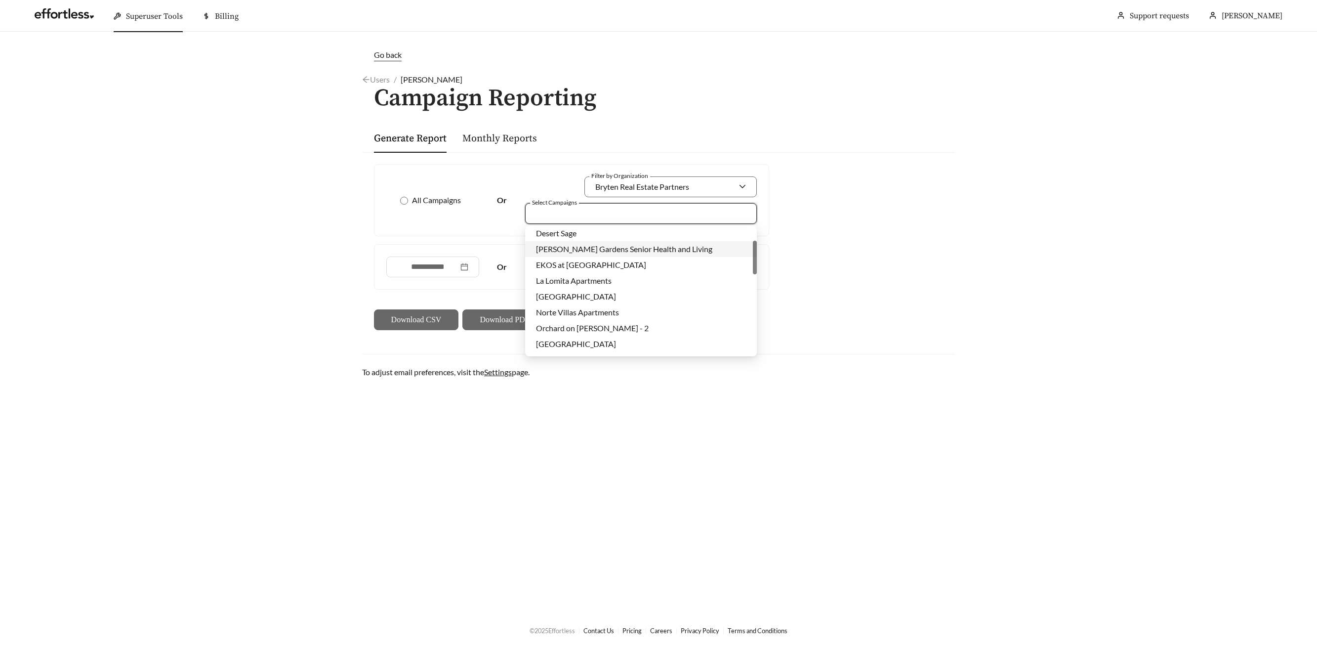
scroll to position [51, 0]
click at [583, 278] on span "La Lomita Apartments" at bounding box center [574, 279] width 76 height 9
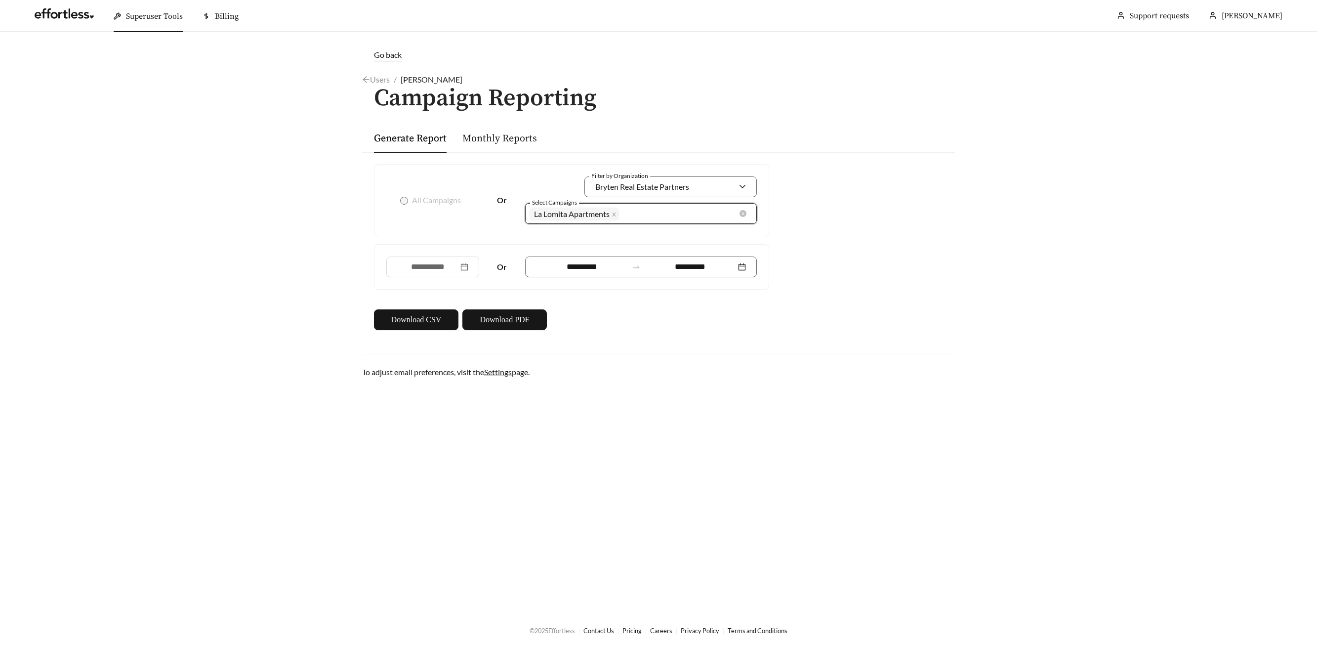
click at [415, 223] on div "All Campaigns Or Filter by Organization Bryten Real Estate Partners Select Camp…" at bounding box center [571, 199] width 371 height 47
click at [499, 320] on span "Download PDF" at bounding box center [504, 320] width 49 height 12
